Goal: Information Seeking & Learning: Learn about a topic

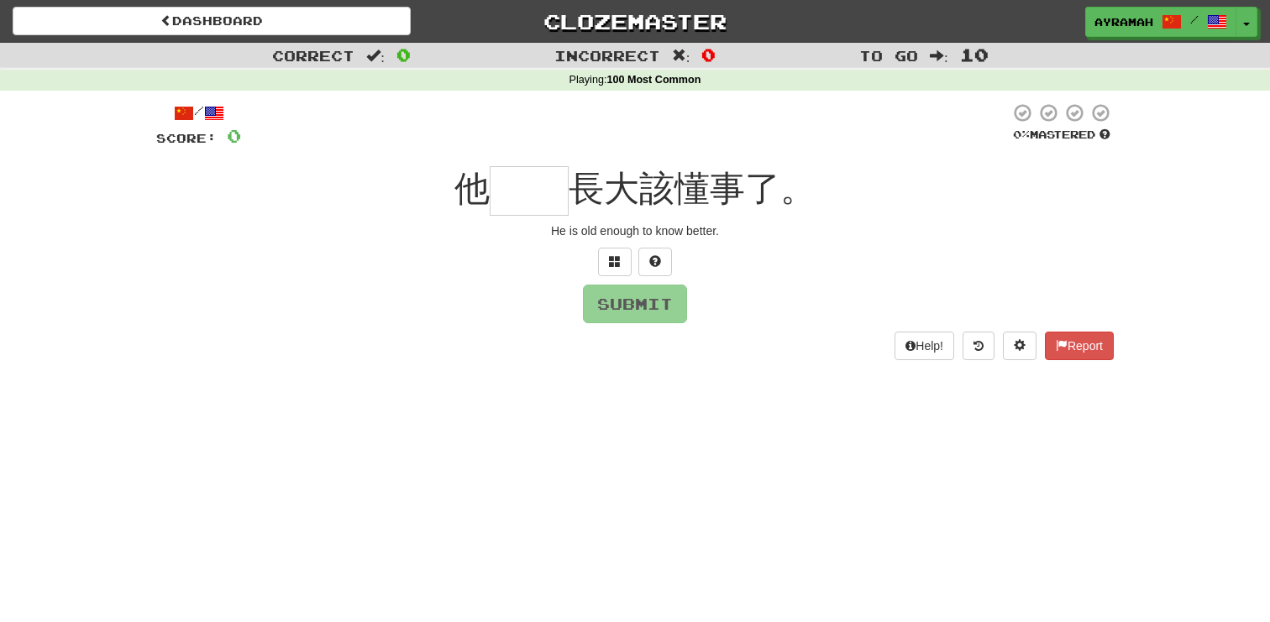
click at [357, 313] on div "Submit" at bounding box center [634, 304] width 957 height 39
click at [547, 196] on input "text" at bounding box center [529, 191] width 79 height 50
type input "*"
type input "**"
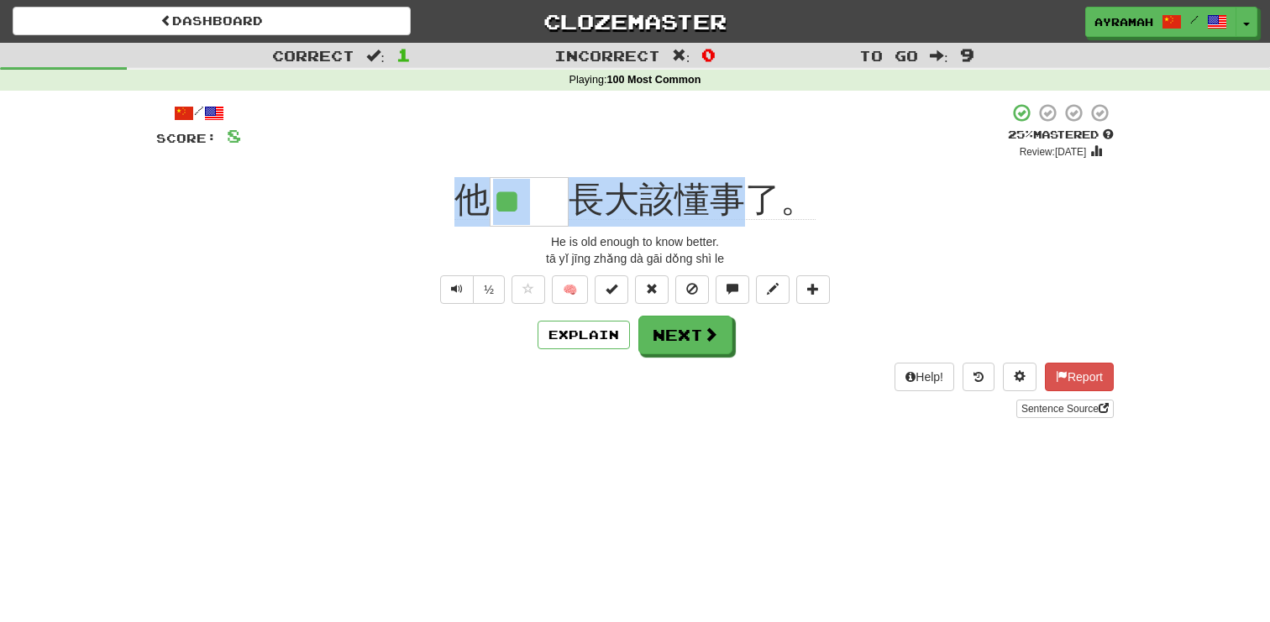
drag, startPoint x: 642, startPoint y: 172, endPoint x: 729, endPoint y: 196, distance: 90.7
click at [729, 196] on div "/ Score: 8 + 8 25 % Mastered Review: [DATE] 他 ** 長大該懂事了。 He is old enough to kn…" at bounding box center [634, 260] width 957 height 316
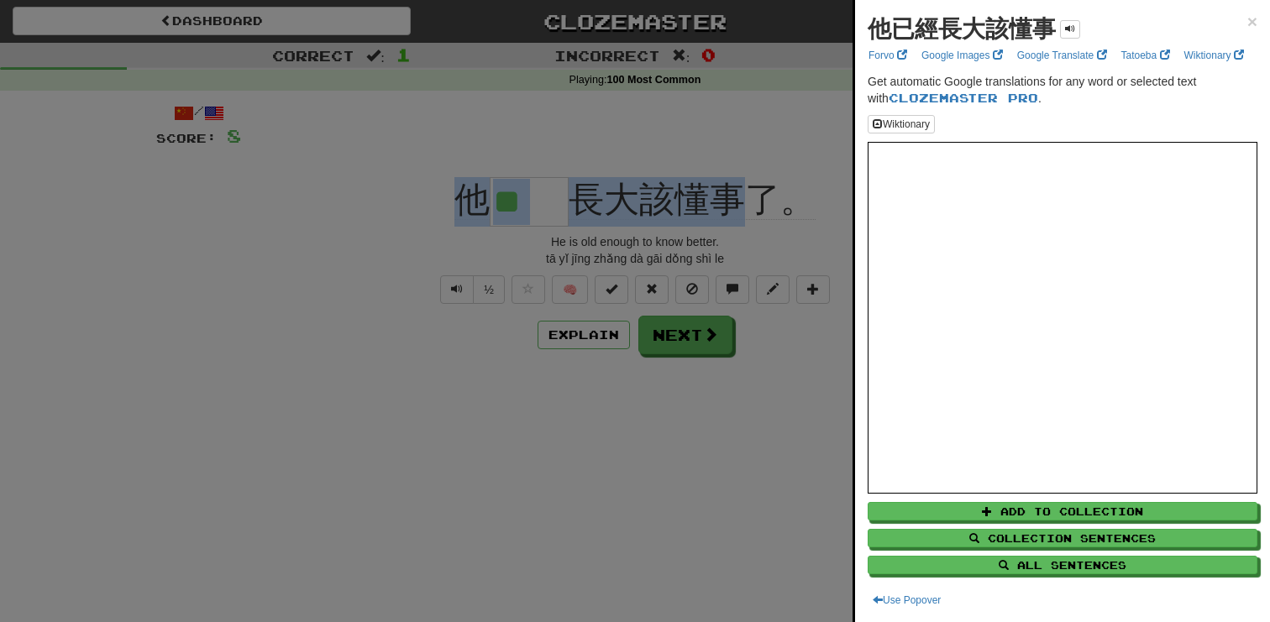
click at [584, 273] on div at bounding box center [635, 311] width 1270 height 622
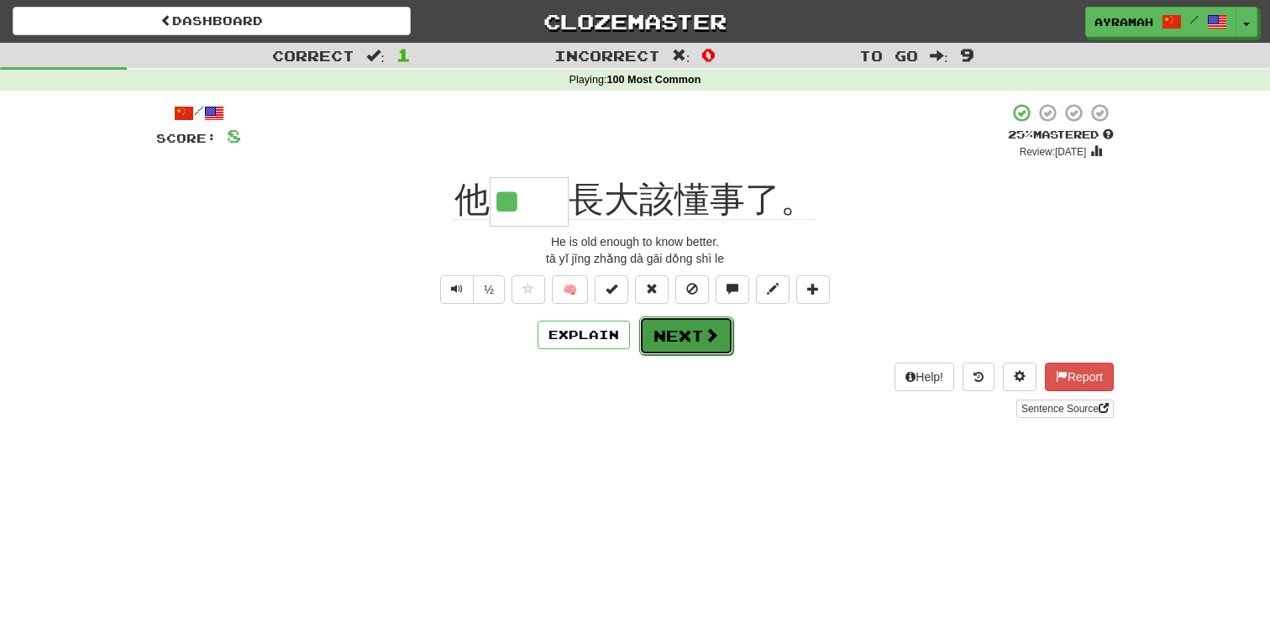
click at [686, 333] on button "Next" at bounding box center [686, 336] width 94 height 39
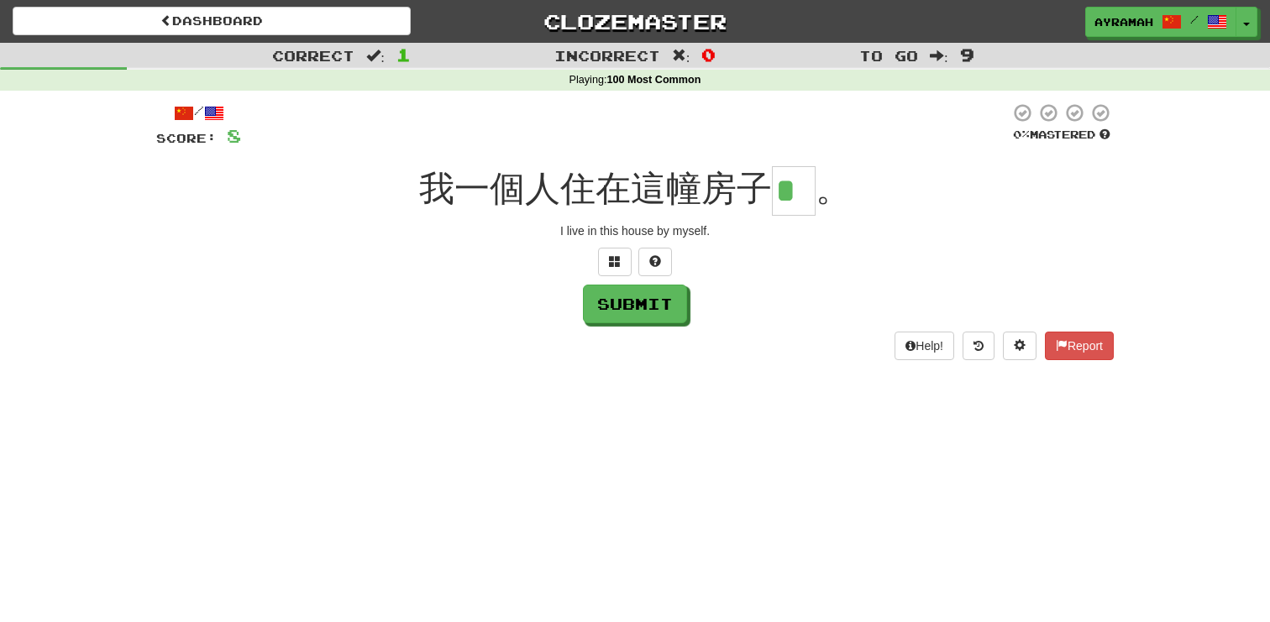
type input "*"
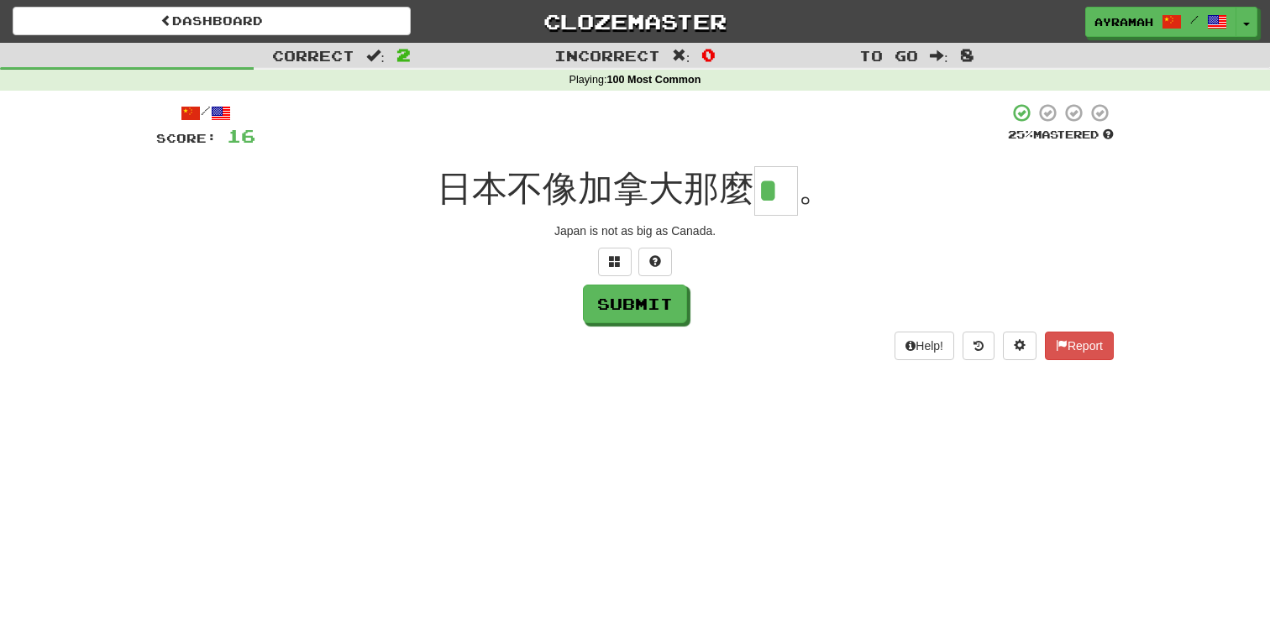
type input "*"
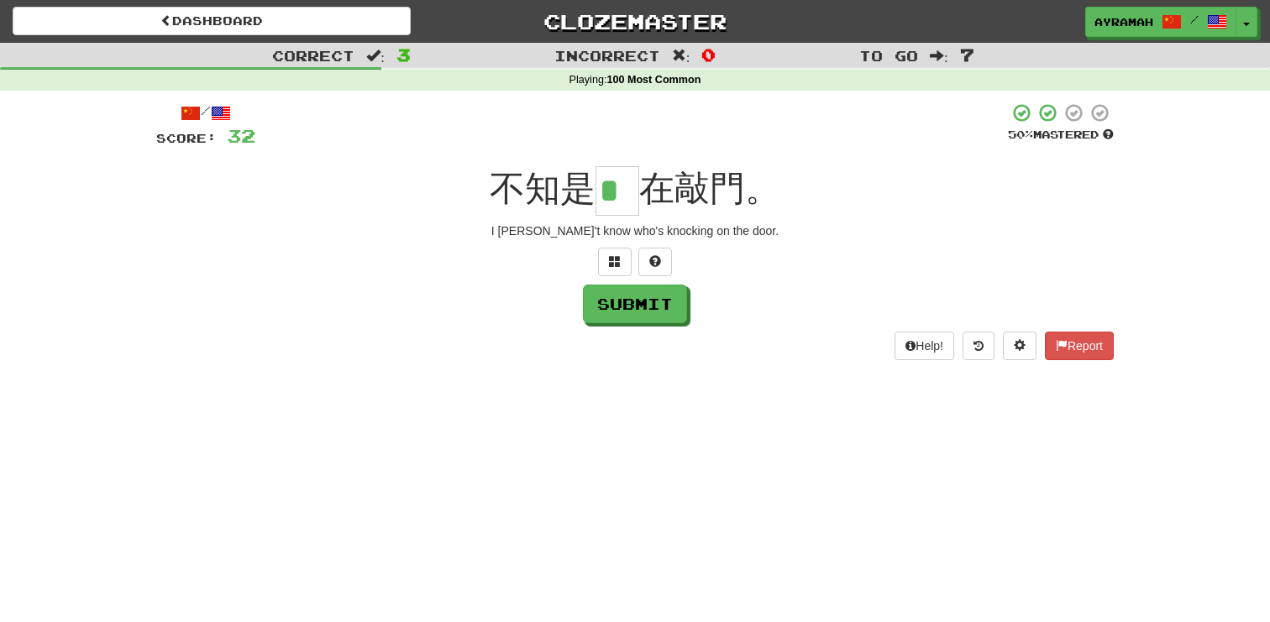
type input "*"
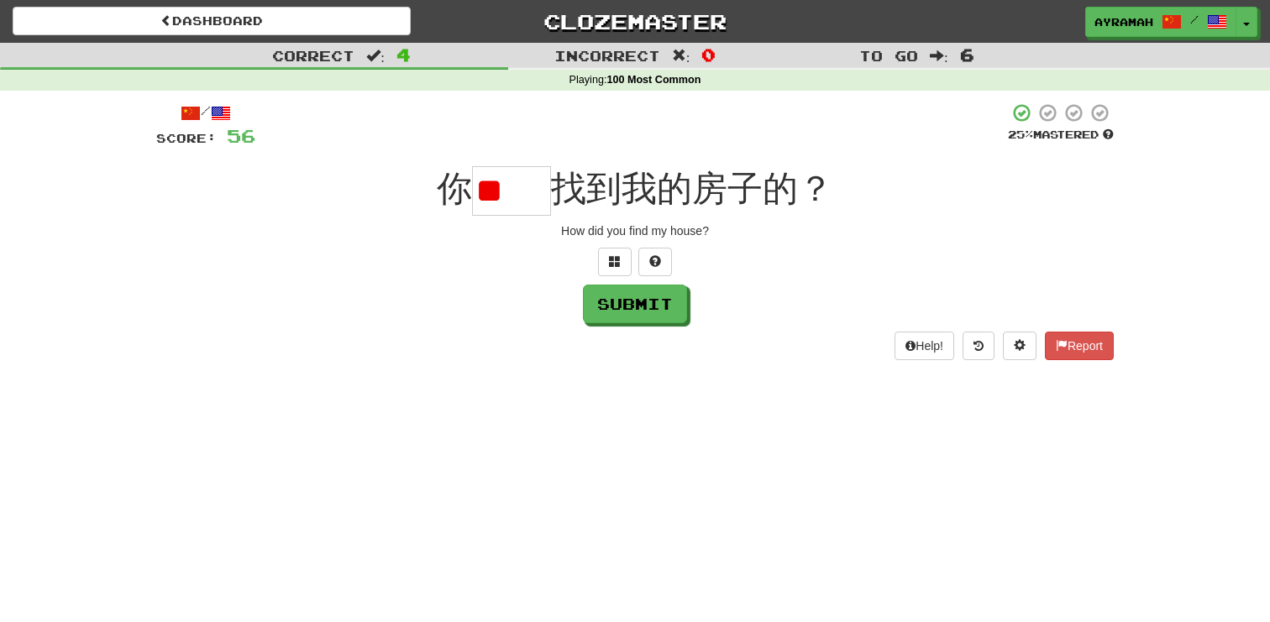
type input "*"
type input "**"
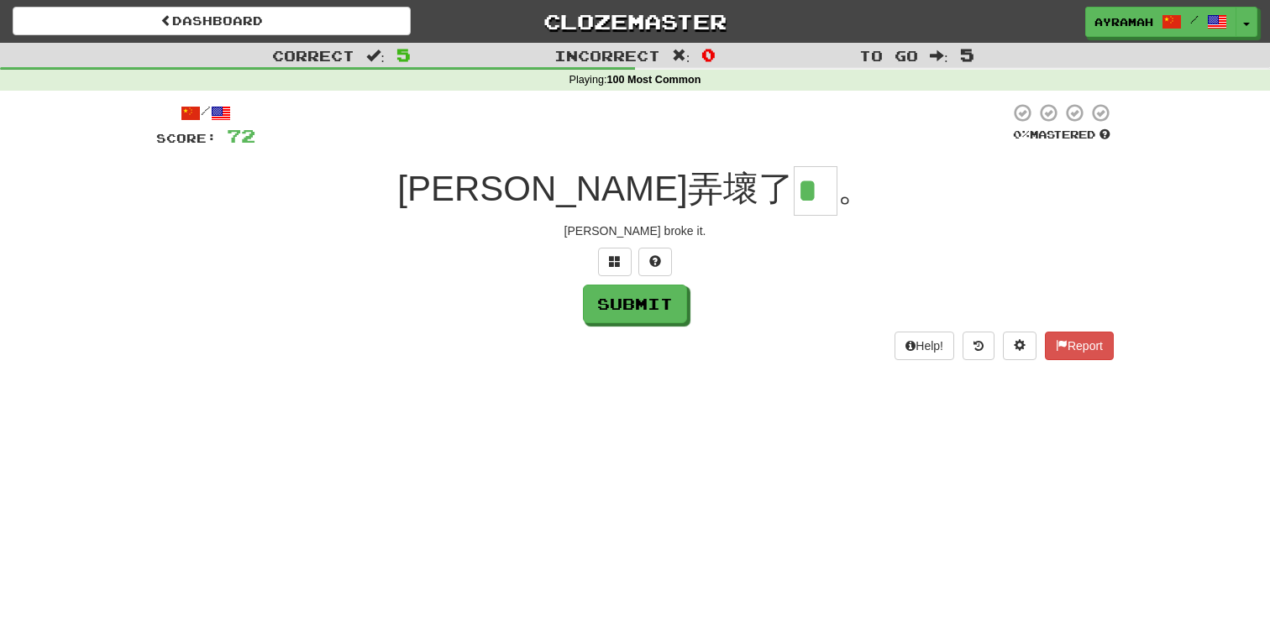
type input "*"
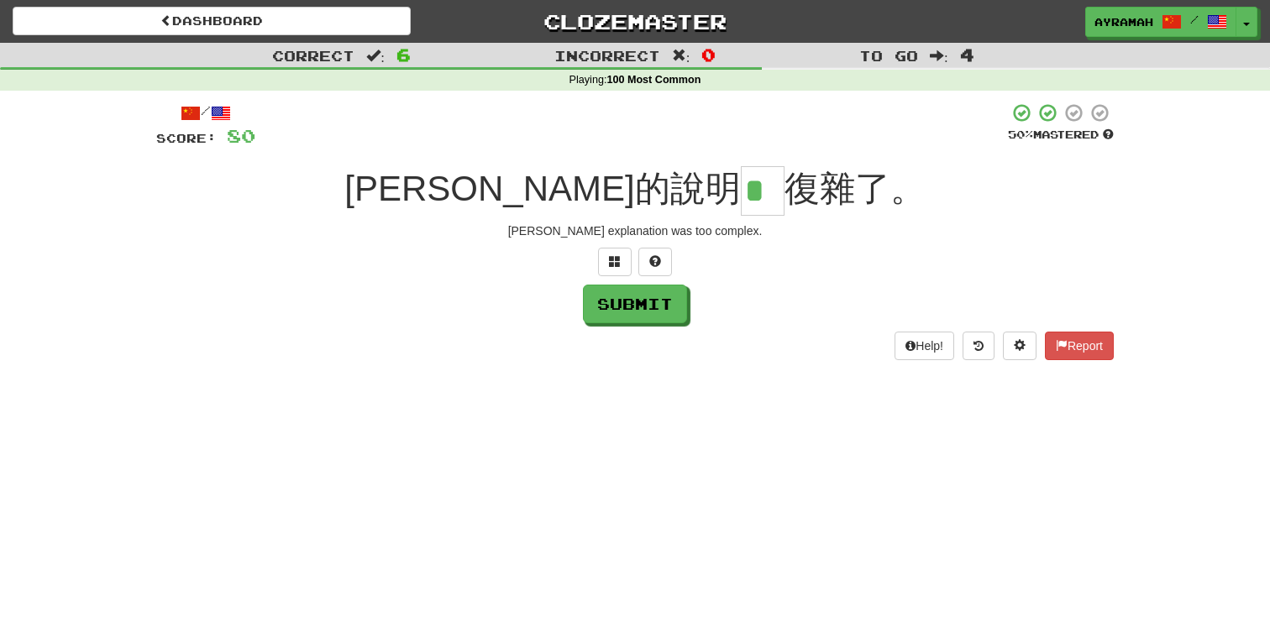
type input "*"
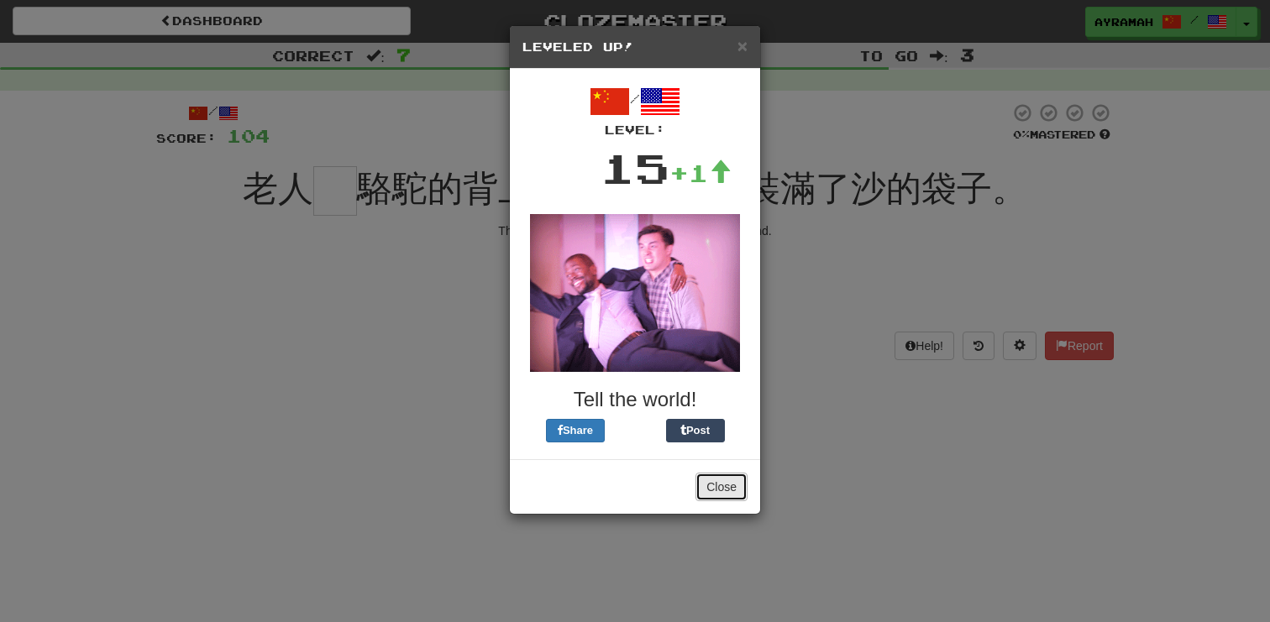
click at [698, 483] on button "Close" at bounding box center [721, 487] width 52 height 29
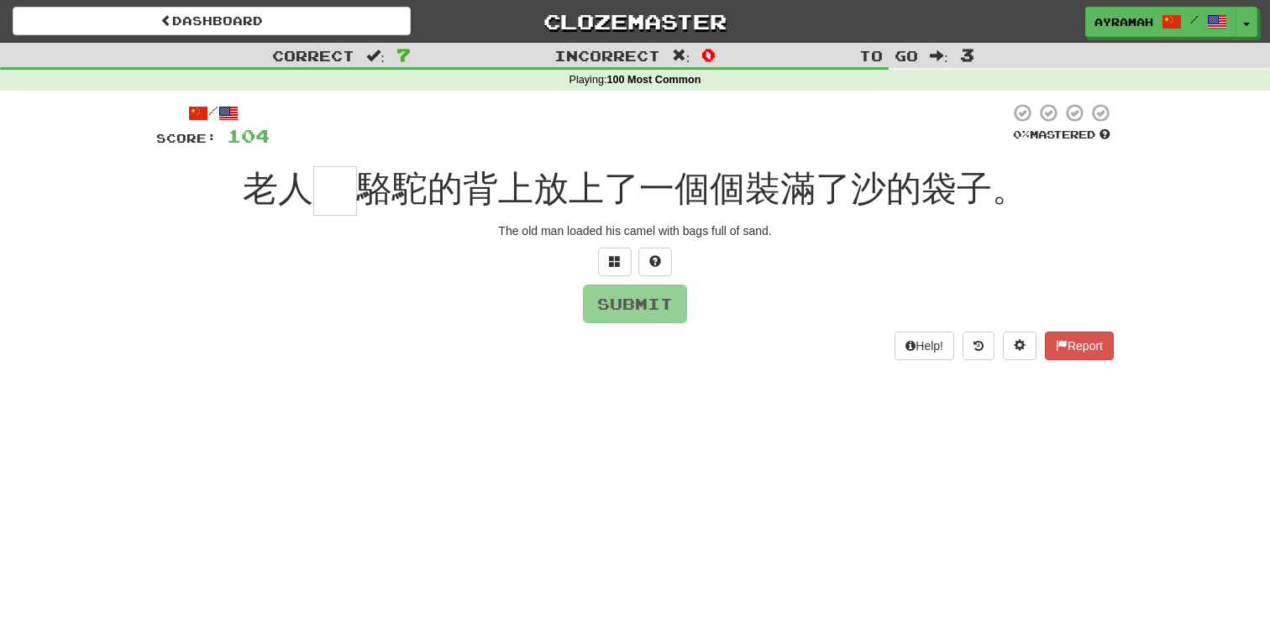
click at [313, 197] on input "text" at bounding box center [335, 191] width 44 height 50
type input "*"
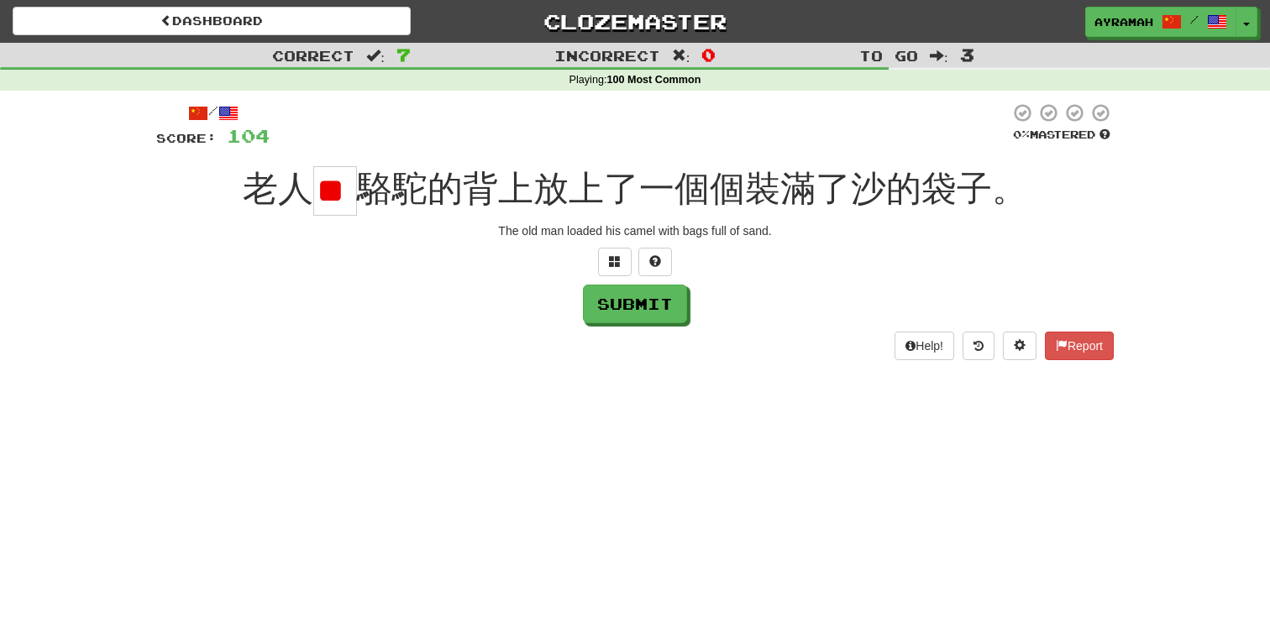
type input "*"
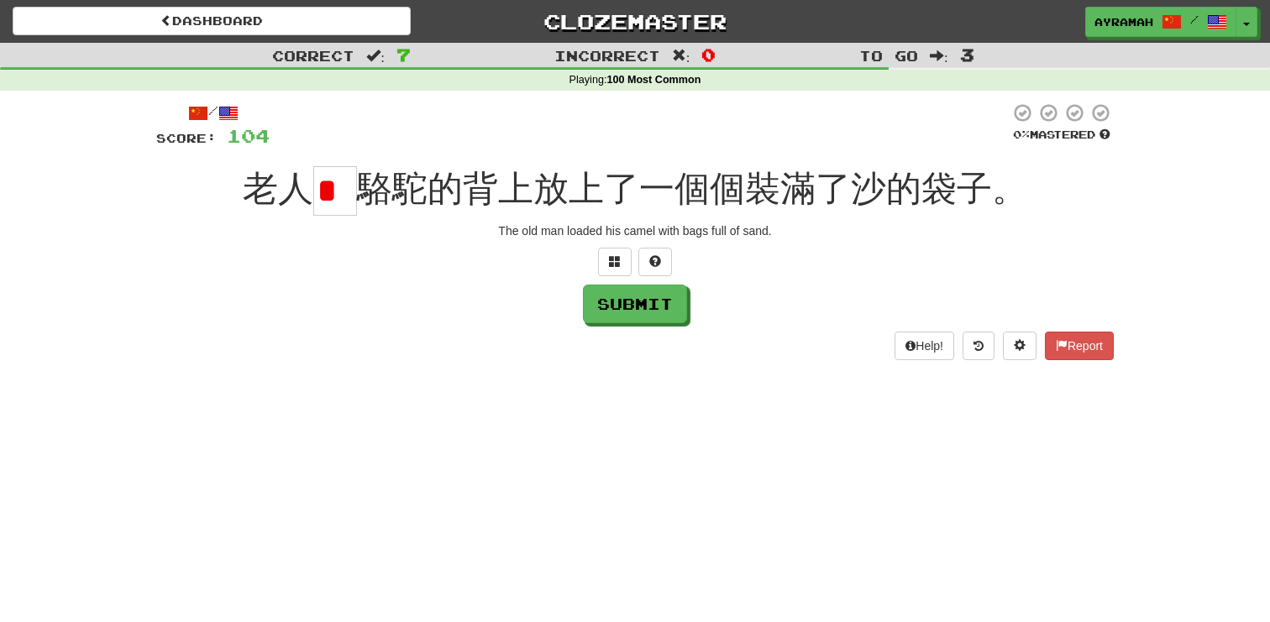
scroll to position [0, 0]
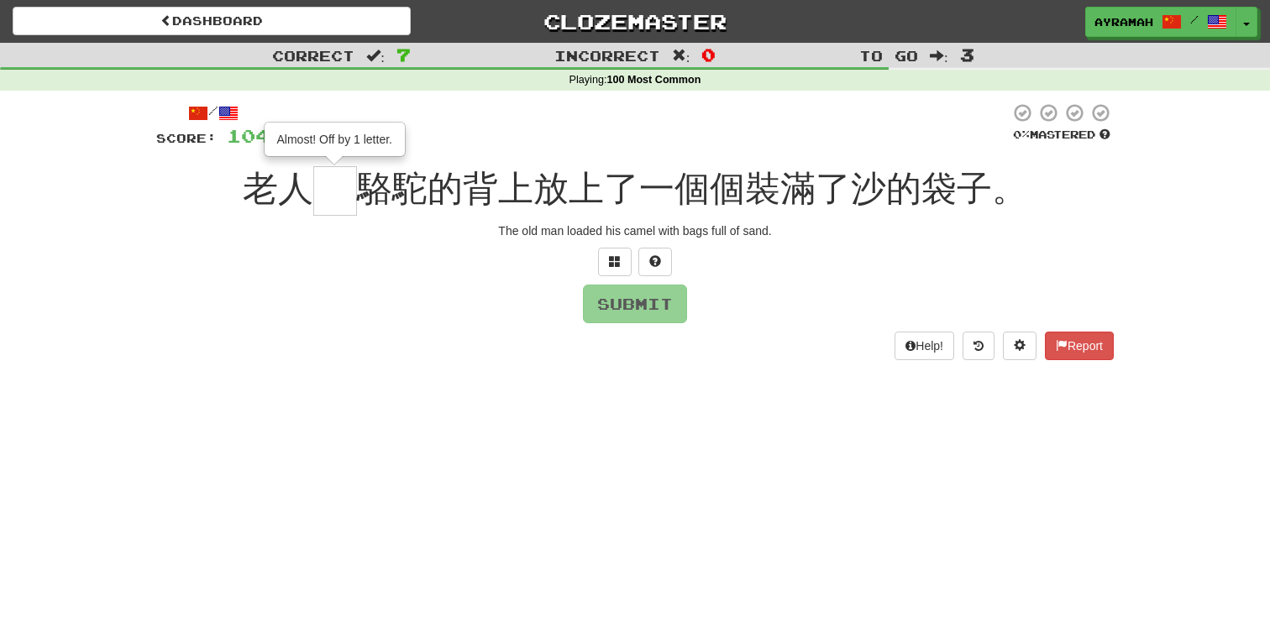
type input "*"
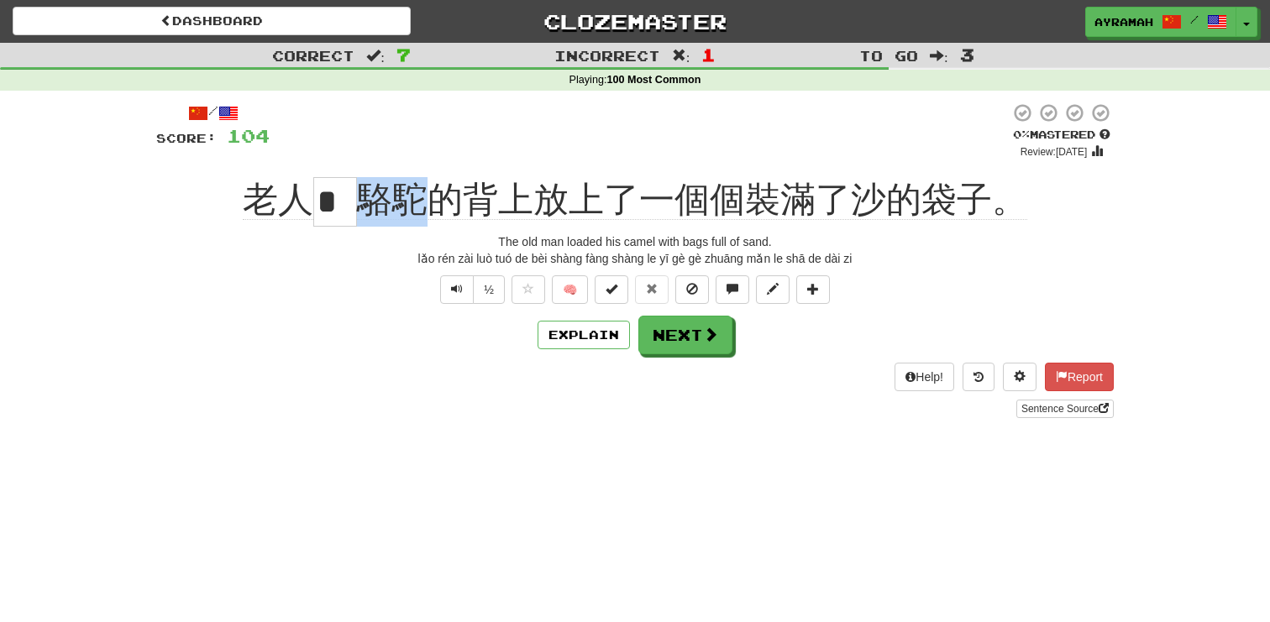
drag, startPoint x: 424, startPoint y: 215, endPoint x: 371, endPoint y: 207, distance: 53.4
click at [371, 207] on span "駱駝的背上放上了一個個裝滿了沙的袋子。" at bounding box center [692, 200] width 670 height 40
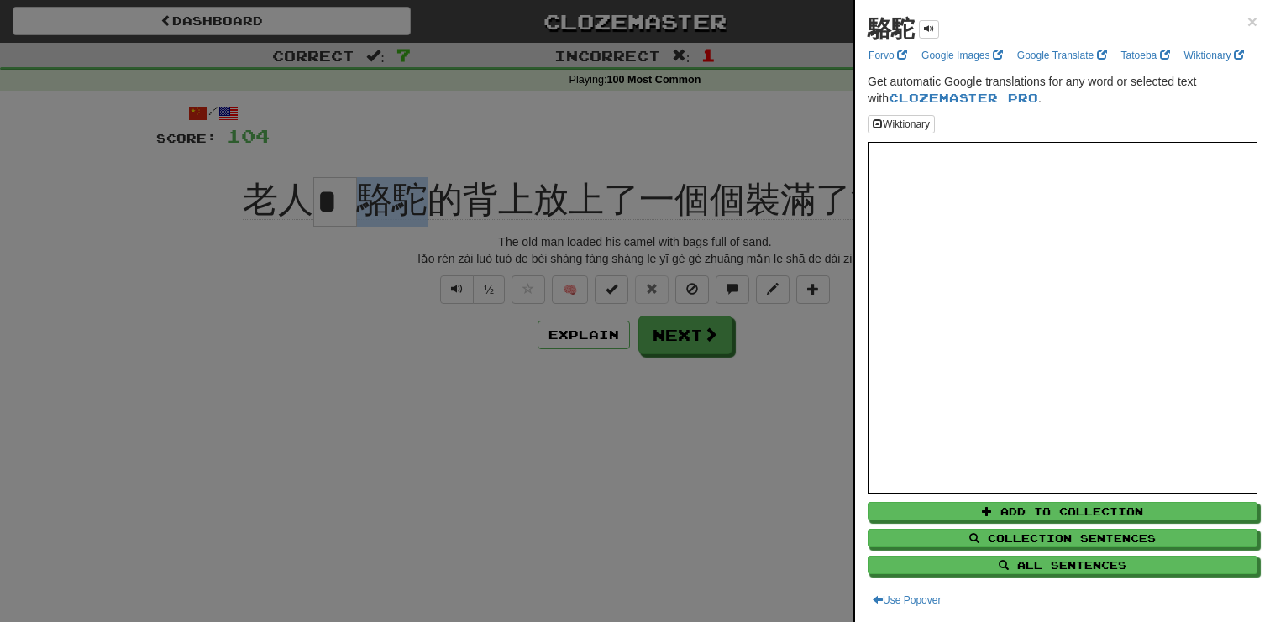
copy span "駱駝"
click at [362, 217] on div at bounding box center [635, 311] width 1270 height 622
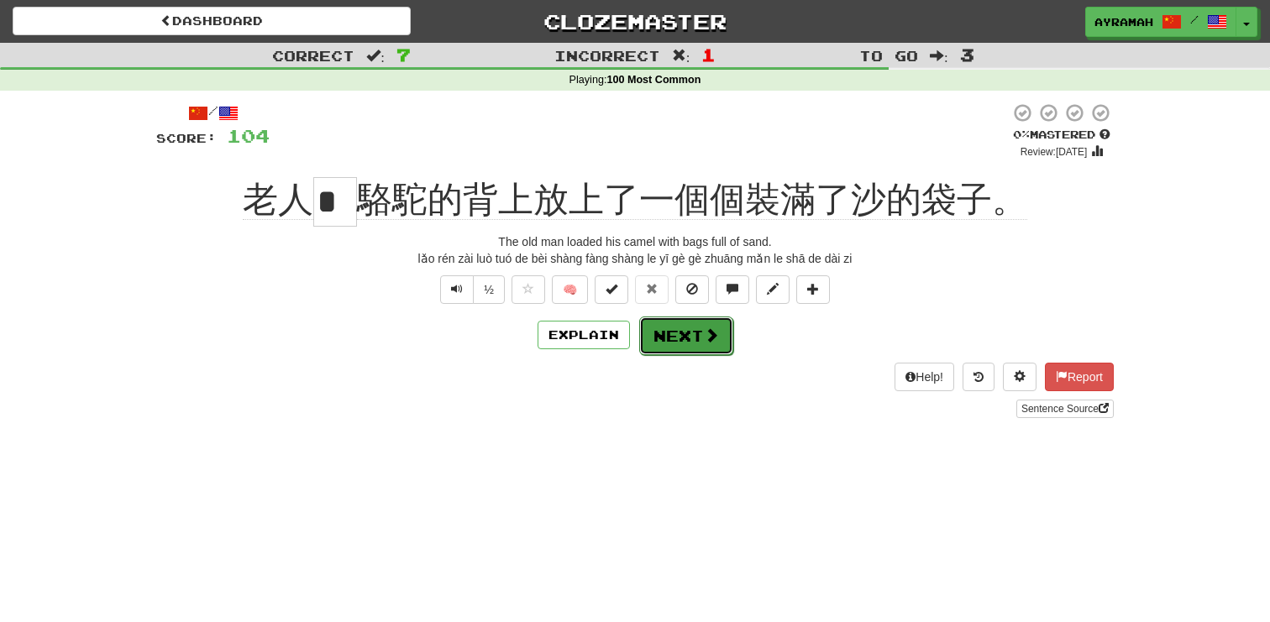
click at [672, 337] on button "Next" at bounding box center [686, 336] width 94 height 39
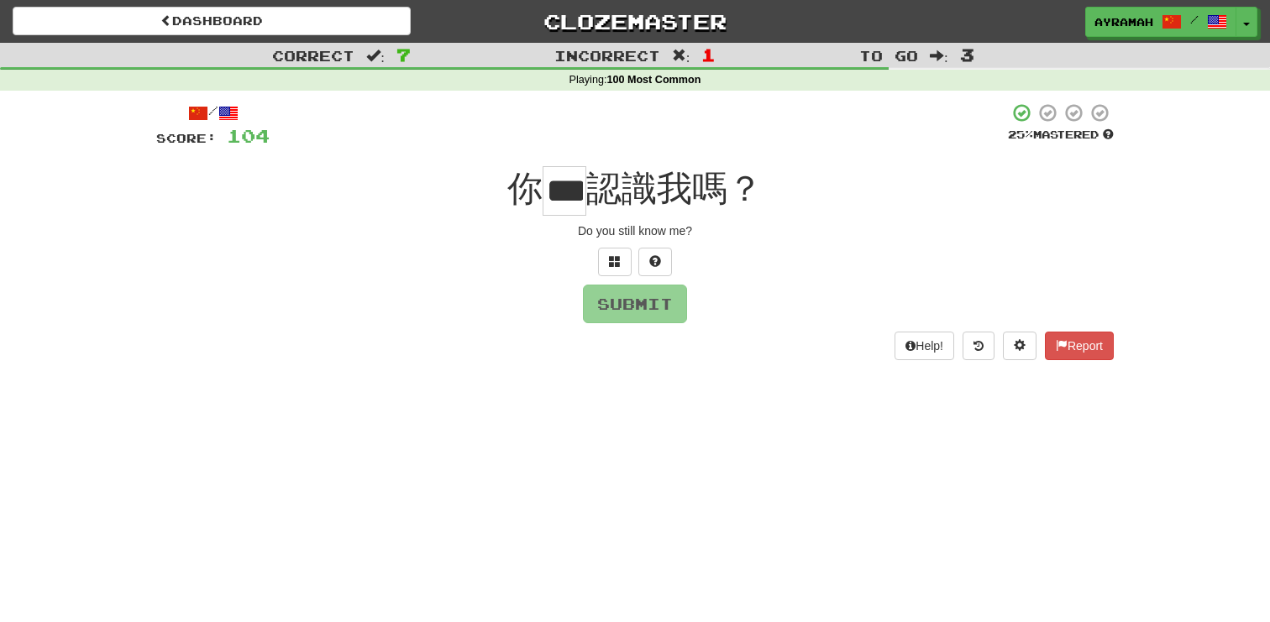
scroll to position [0, 9]
type input "*"
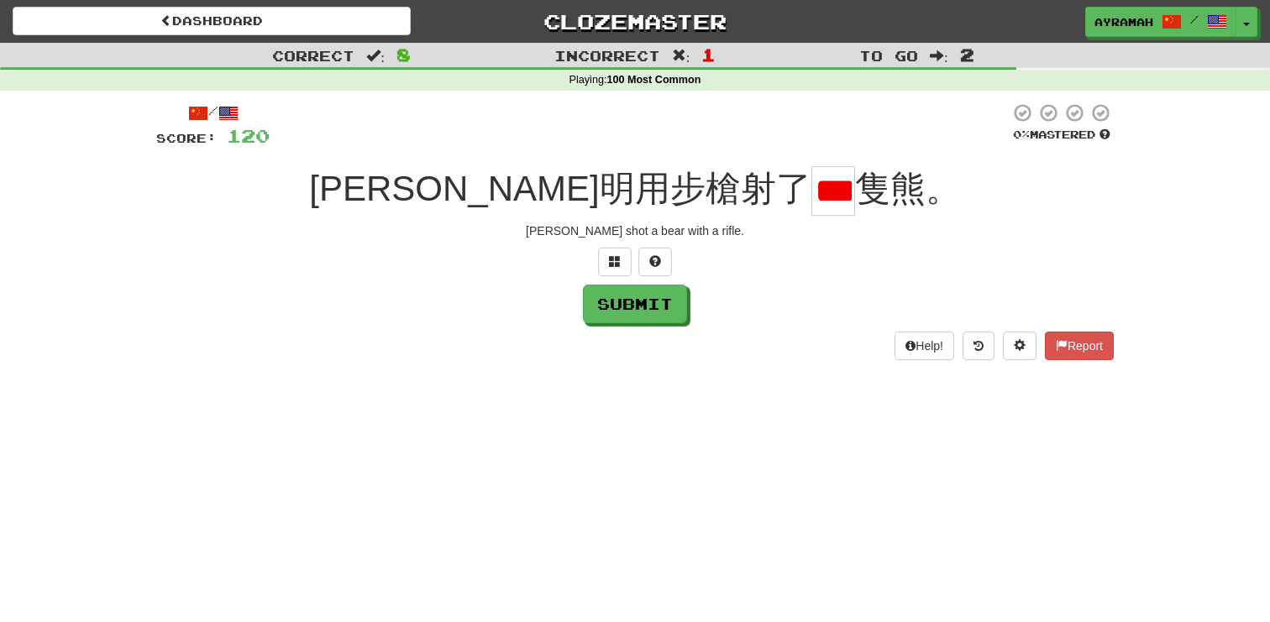
scroll to position [0, 7]
type input "*"
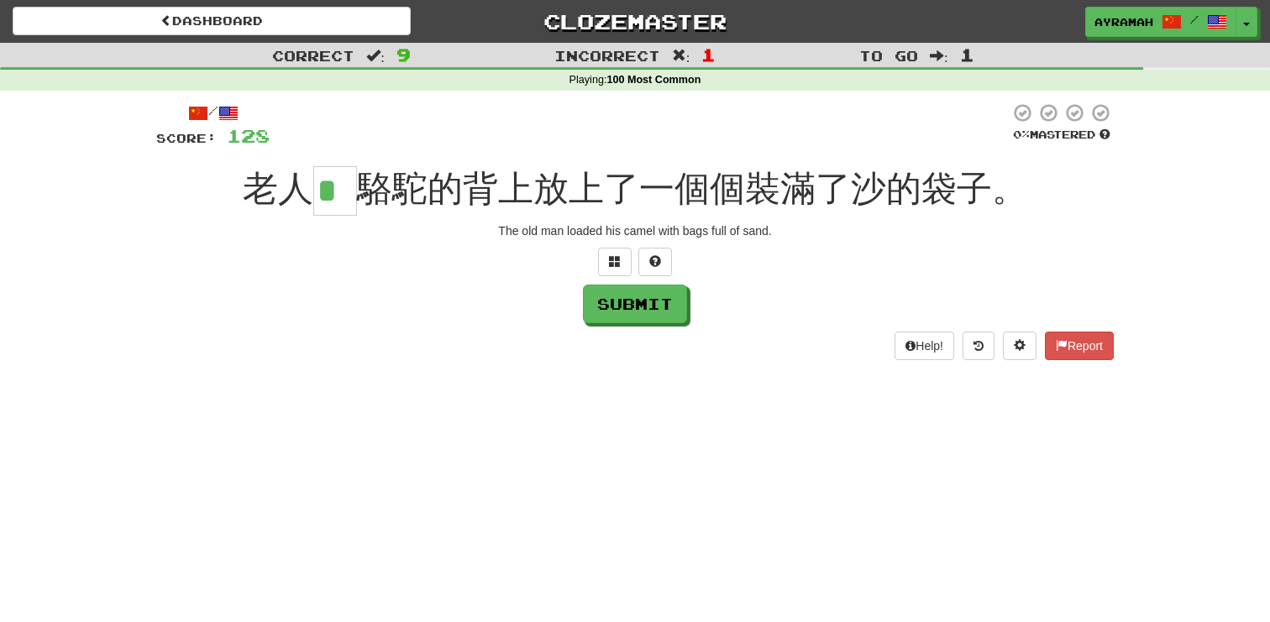
type input "*"
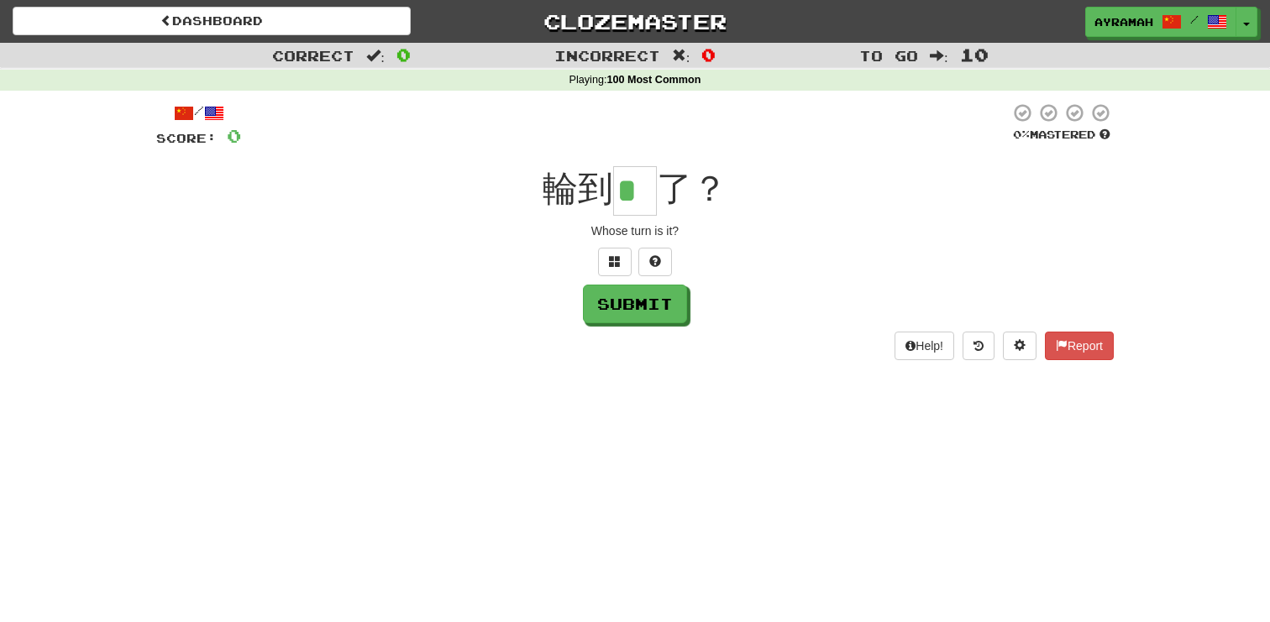
type input "*"
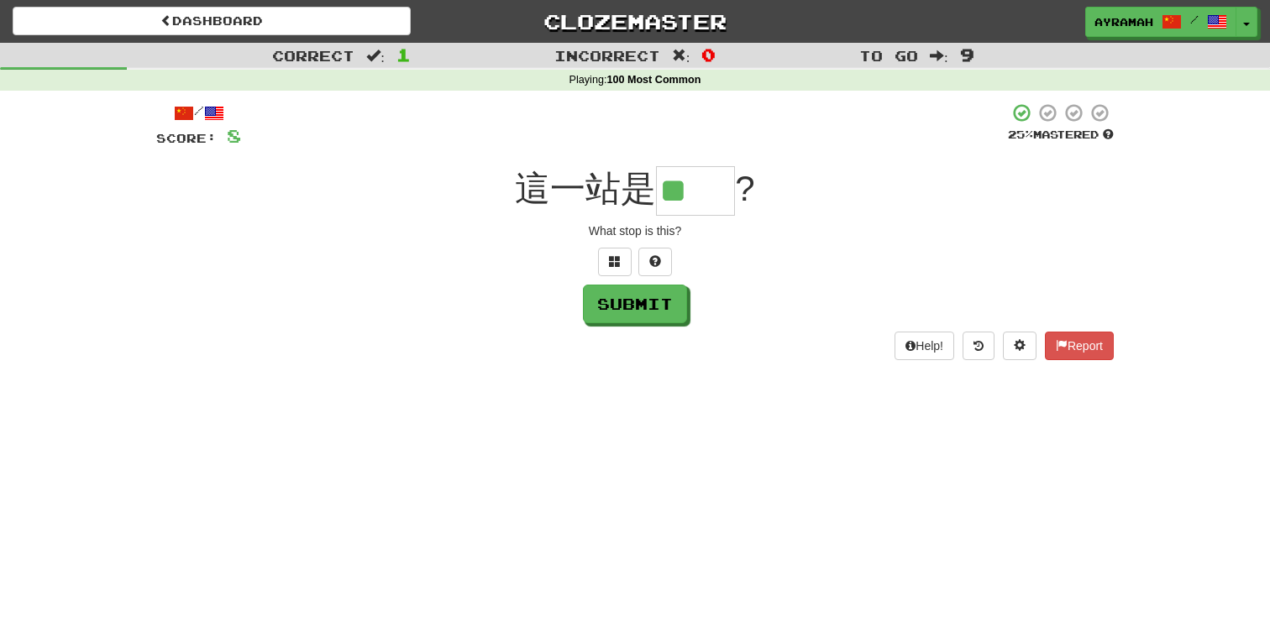
type input "**"
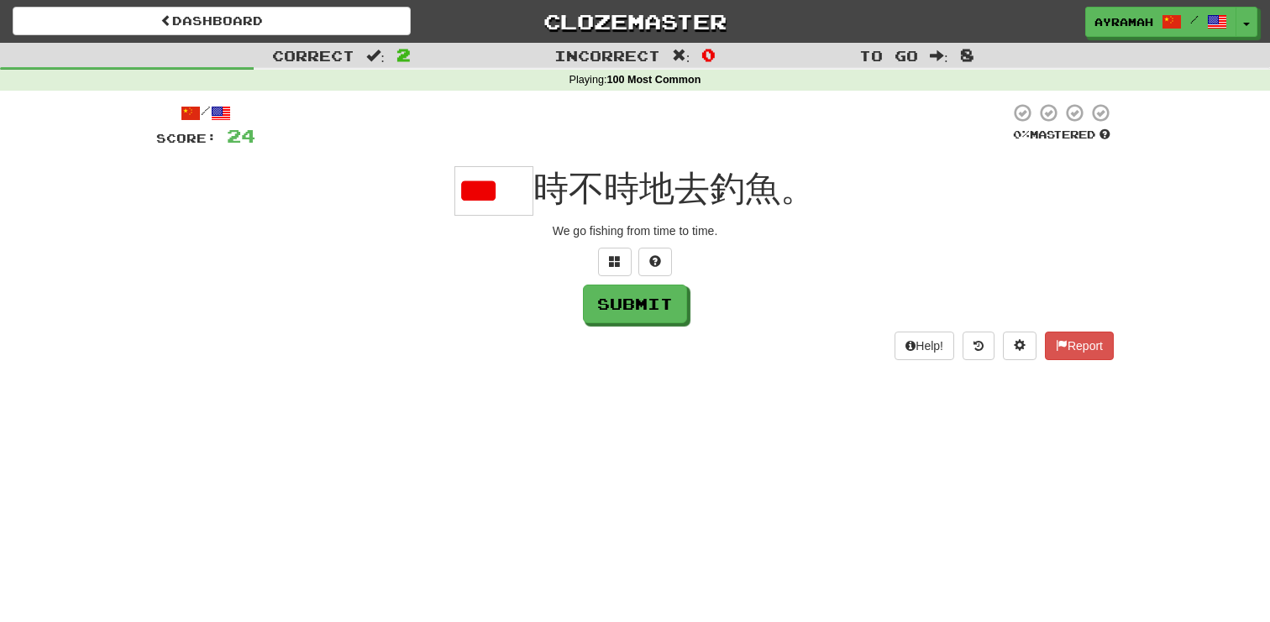
type input "*"
type input "**"
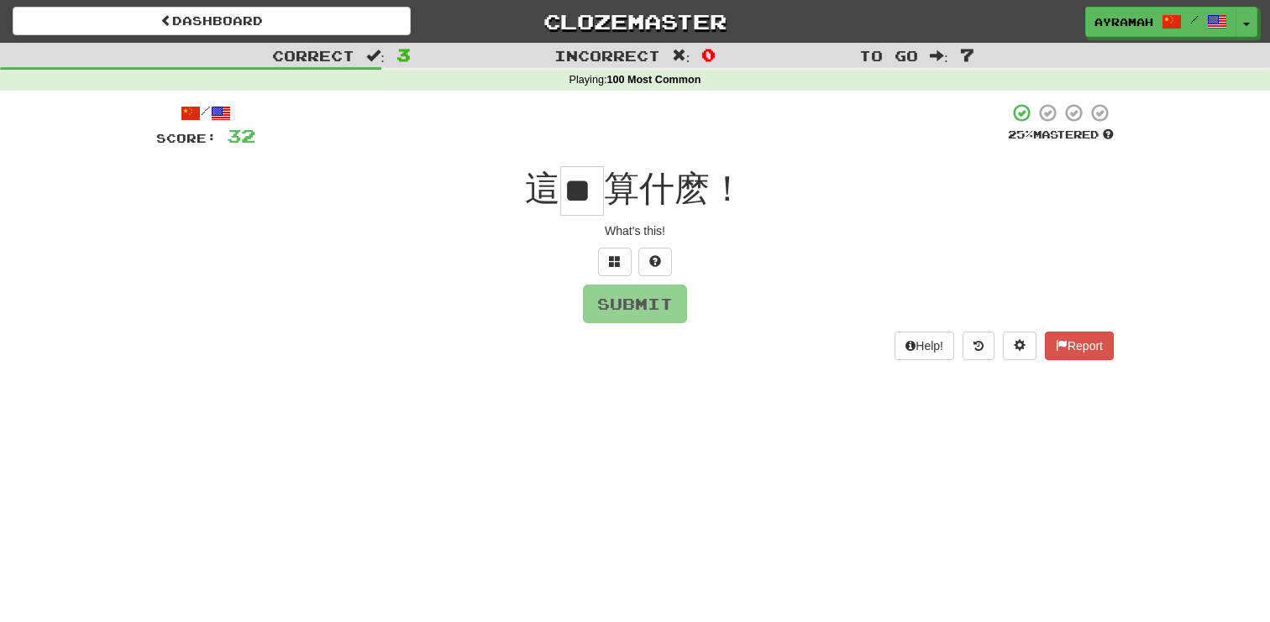
scroll to position [0, 2]
type input "*"
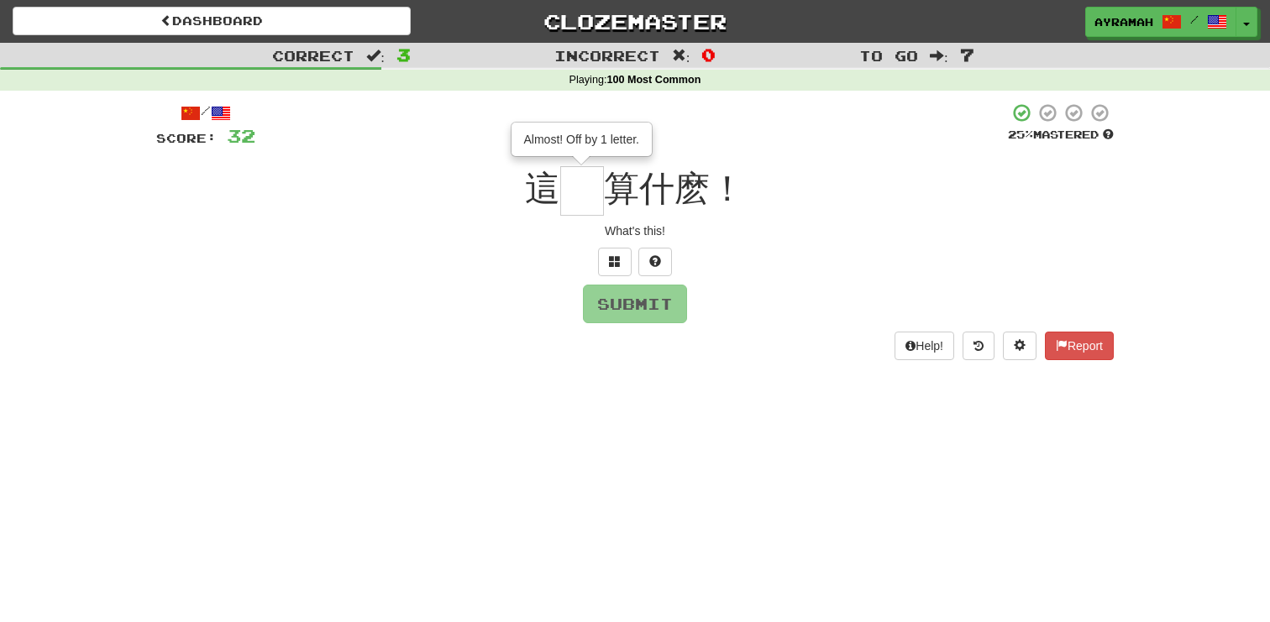
type input "*"
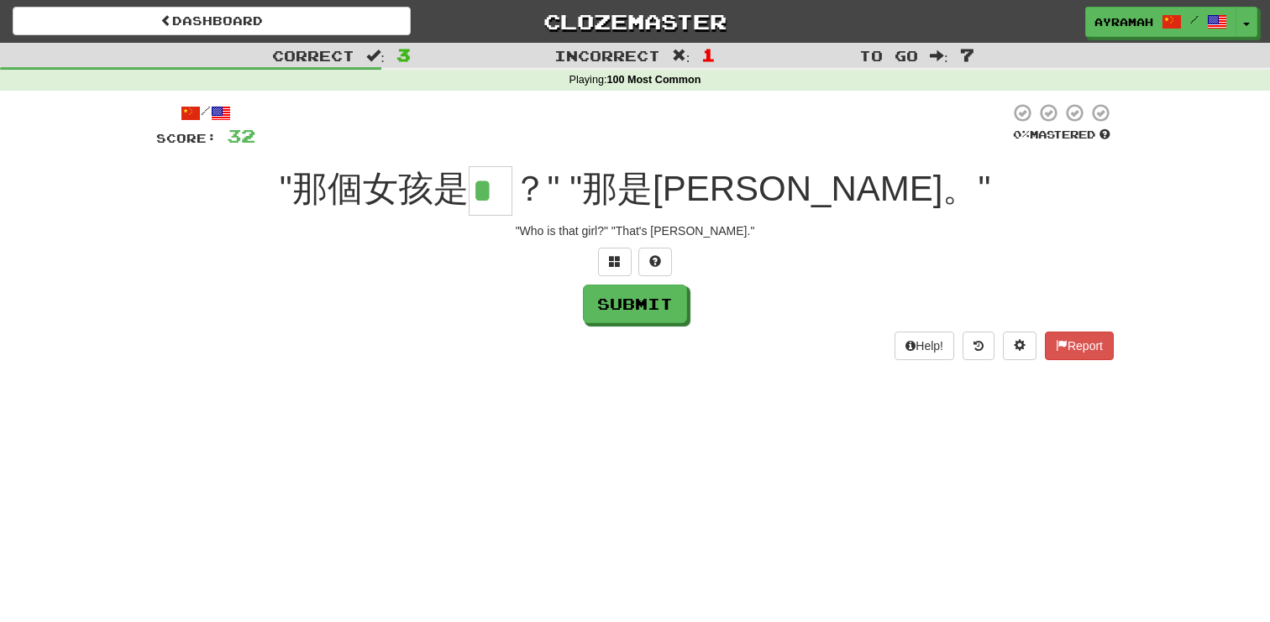
type input "*"
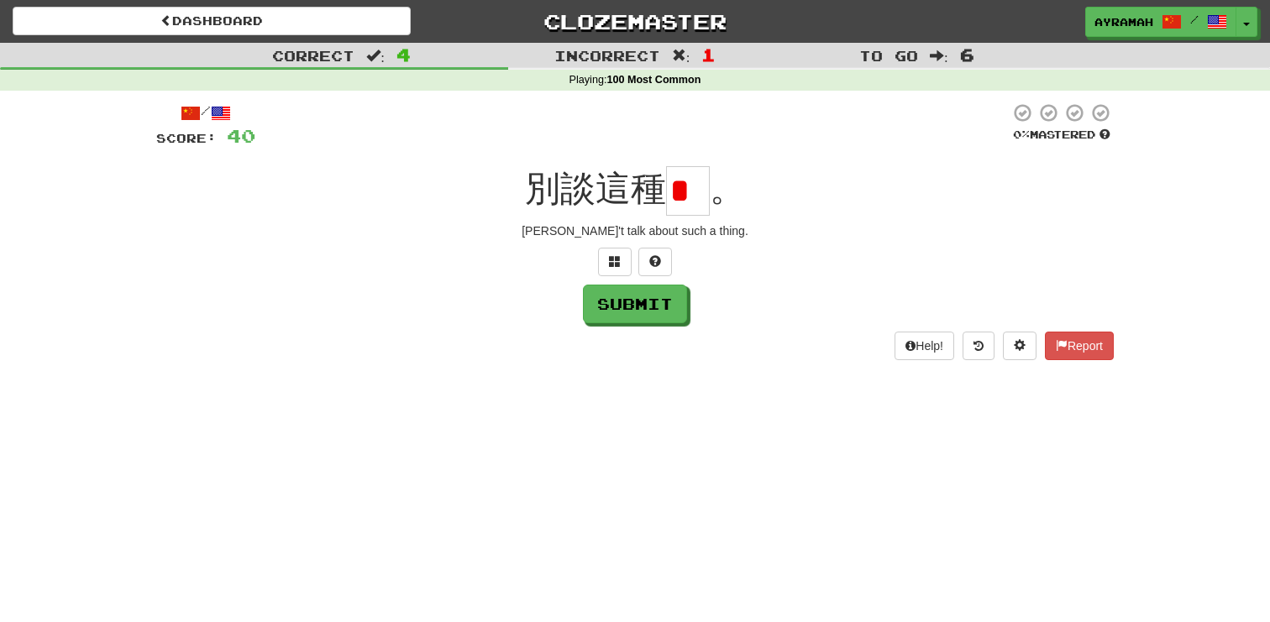
type input "*"
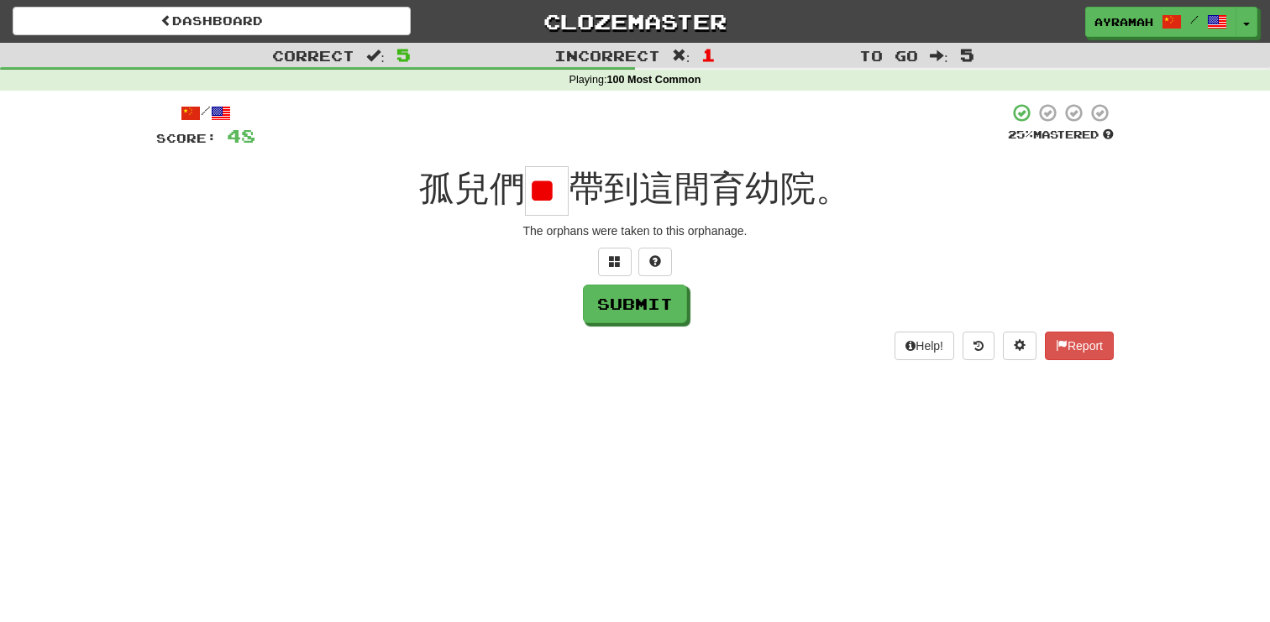
type input "*"
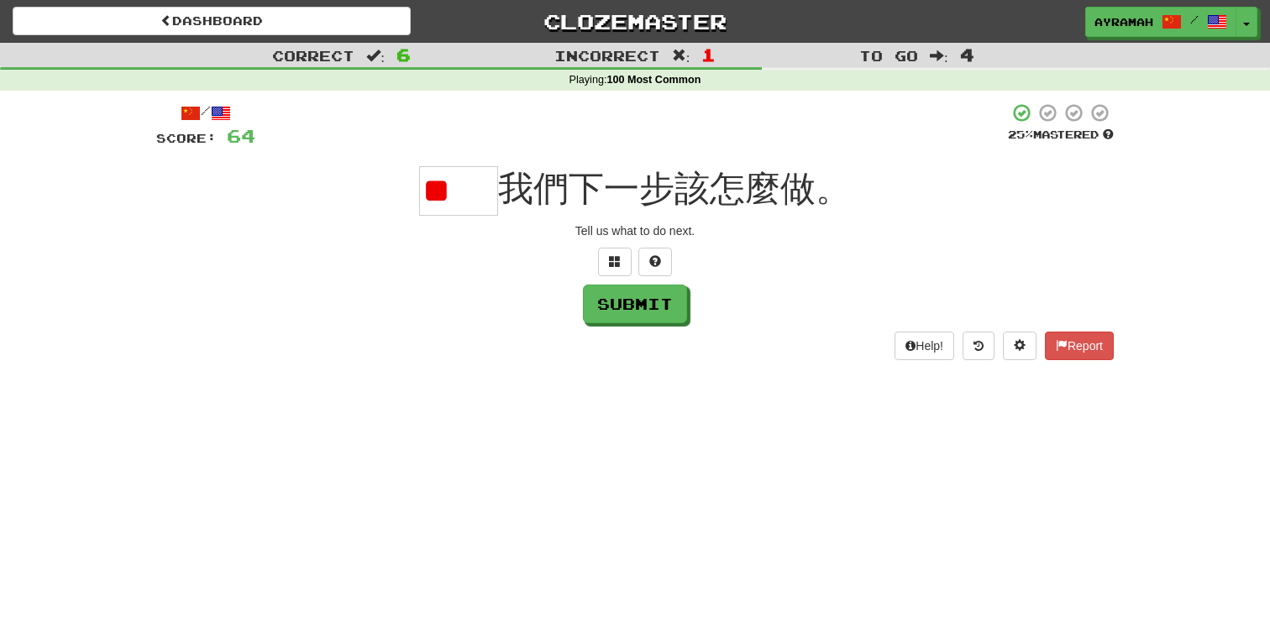
type input "*"
type input "**"
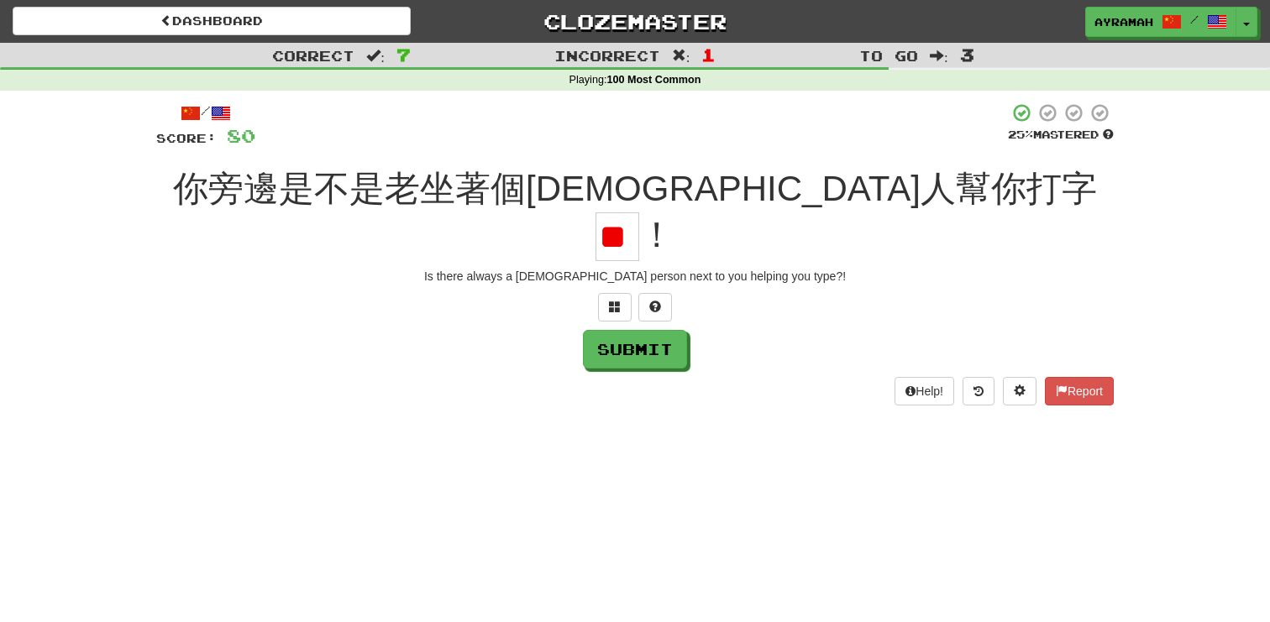
scroll to position [0, 12]
type input "*"
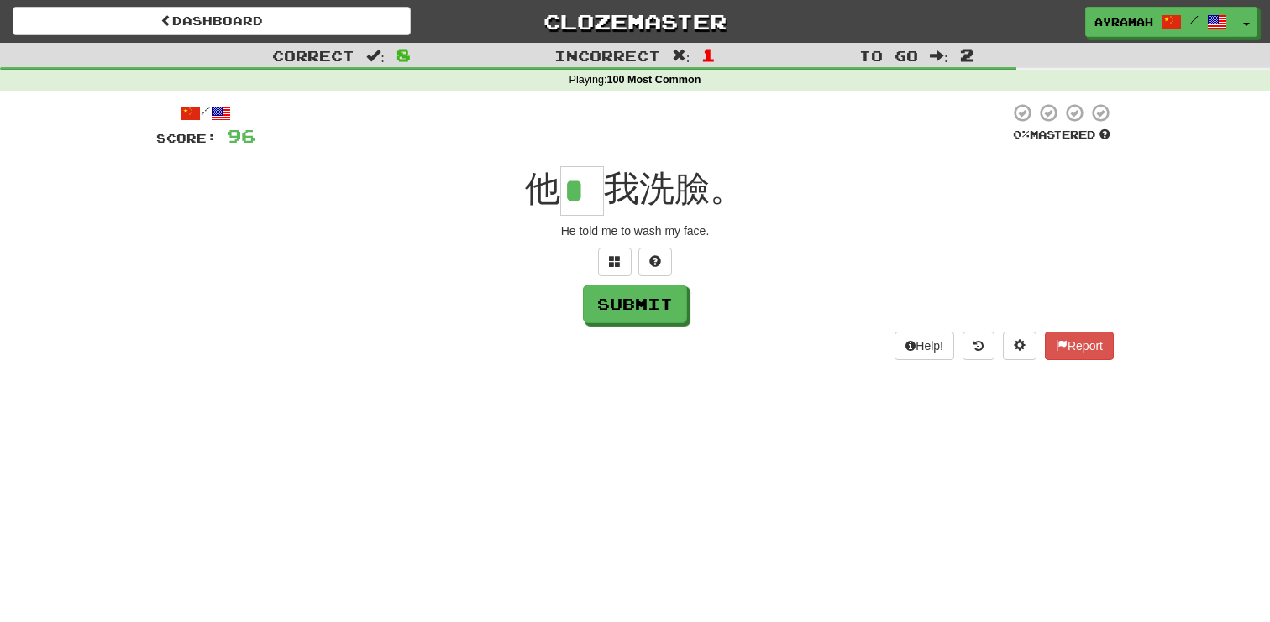
type input "*"
